Goal: Task Accomplishment & Management: Use online tool/utility

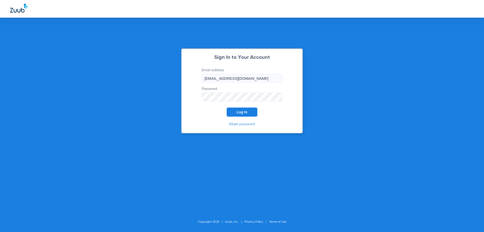
click at [247, 111] on button "Log In" at bounding box center [242, 111] width 31 height 9
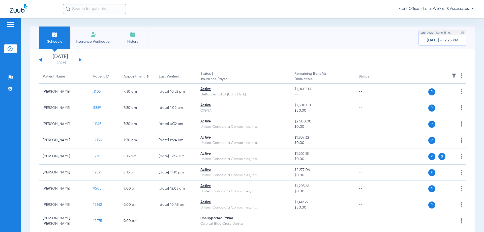
click at [58, 63] on link "[DATE]" at bounding box center [60, 62] width 30 height 5
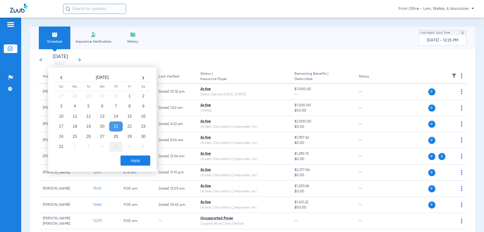
click at [115, 147] on td "4" at bounding box center [116, 147] width 14 height 10
click at [133, 160] on button "Apply" at bounding box center [136, 160] width 30 height 10
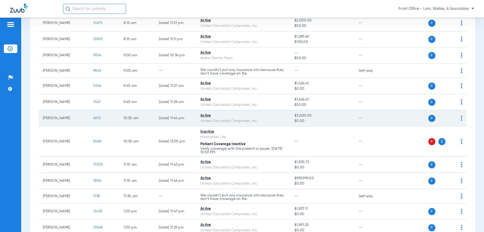
scroll to position [101, 0]
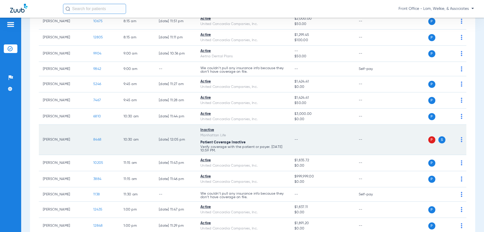
click at [97, 139] on span "8468" at bounding box center [97, 140] width 8 height 4
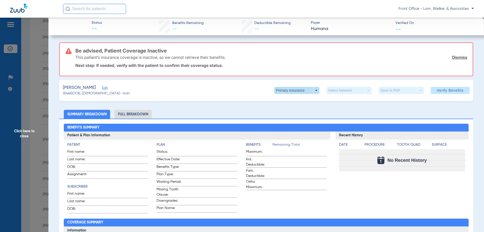
click at [305, 91] on span at bounding box center [296, 90] width 45 height 7
click at [297, 109] on span "Secondary Insurance" at bounding box center [291, 111] width 33 height 4
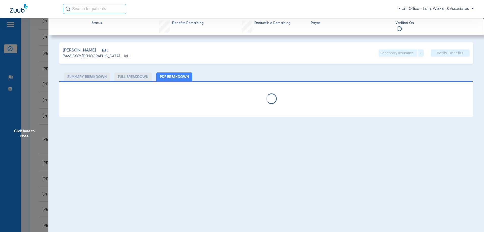
select select "page-width"
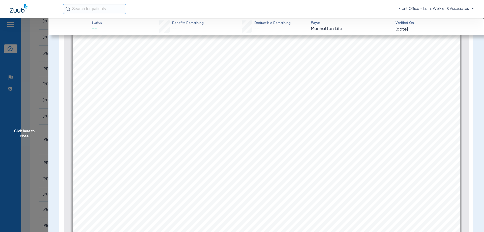
scroll to position [530, 0]
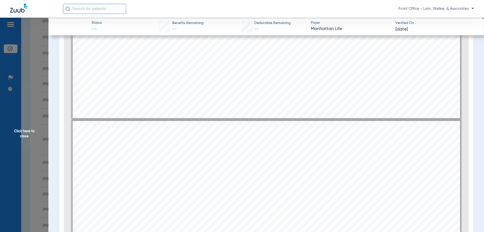
type input "1"
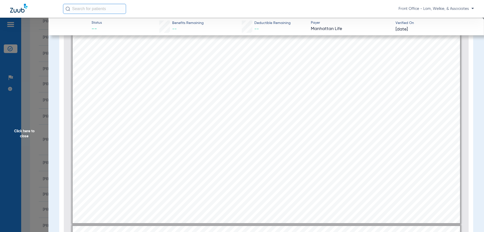
scroll to position [0, 0]
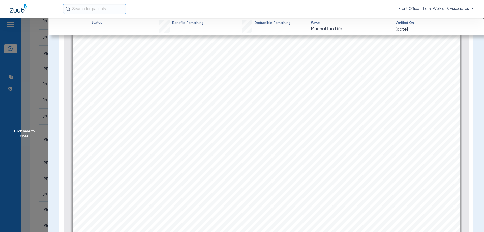
click at [26, 130] on span "Click here to close" at bounding box center [24, 134] width 48 height 232
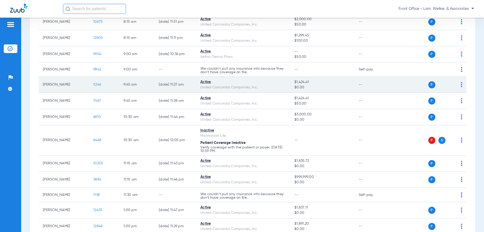
scroll to position [101, 0]
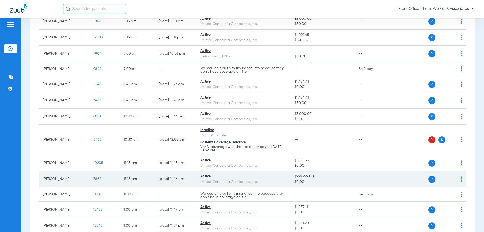
click at [457, 181] on div "P S" at bounding box center [426, 179] width 74 height 7
click at [461, 180] on img at bounding box center [462, 178] width 2 height 5
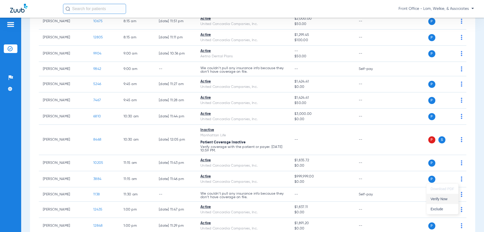
click at [436, 199] on span "Verify Now" at bounding box center [443, 199] width 24 height 4
